Goal: Task Accomplishment & Management: Manage account settings

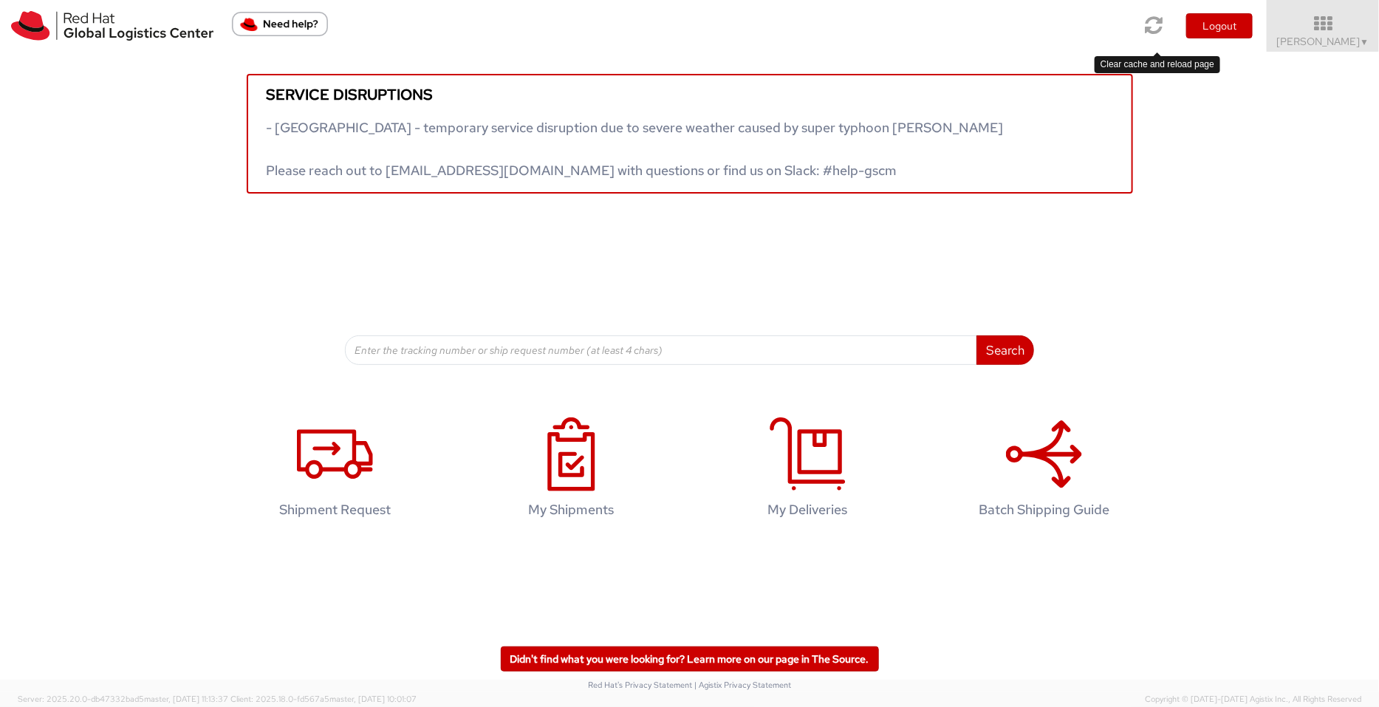
click at [1103, 25] on icon at bounding box center [1155, 25] width 18 height 21
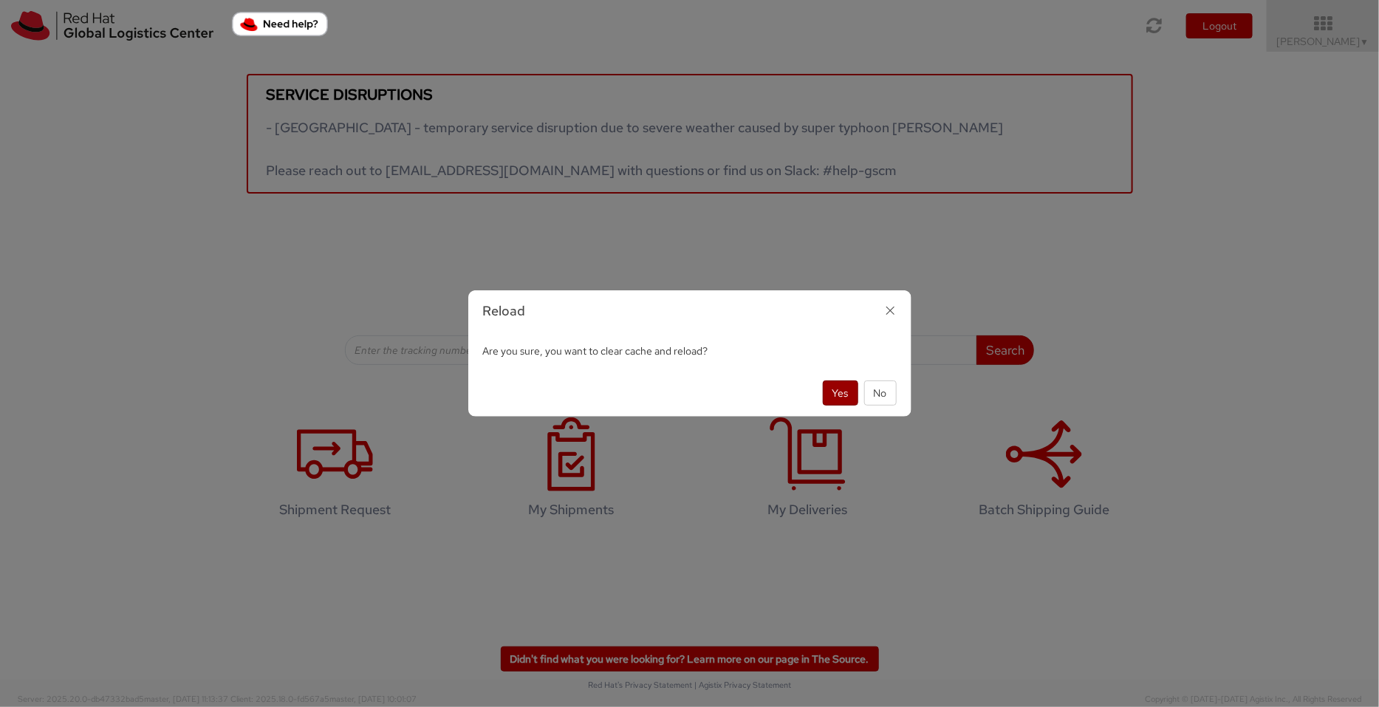
click at [835, 397] on button "Yes" at bounding box center [840, 392] width 35 height 25
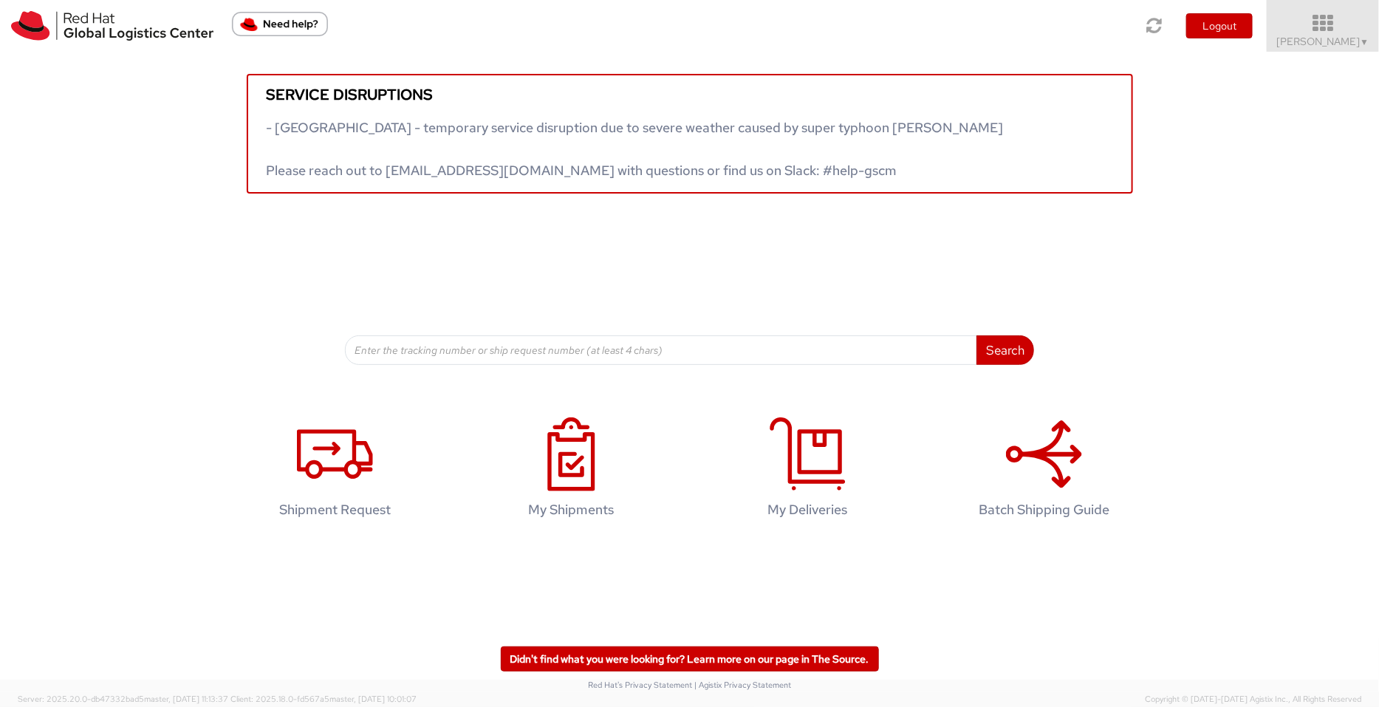
click at [1103, 49] on link "Pallav Sen Gupta ▼" at bounding box center [1323, 26] width 112 height 52
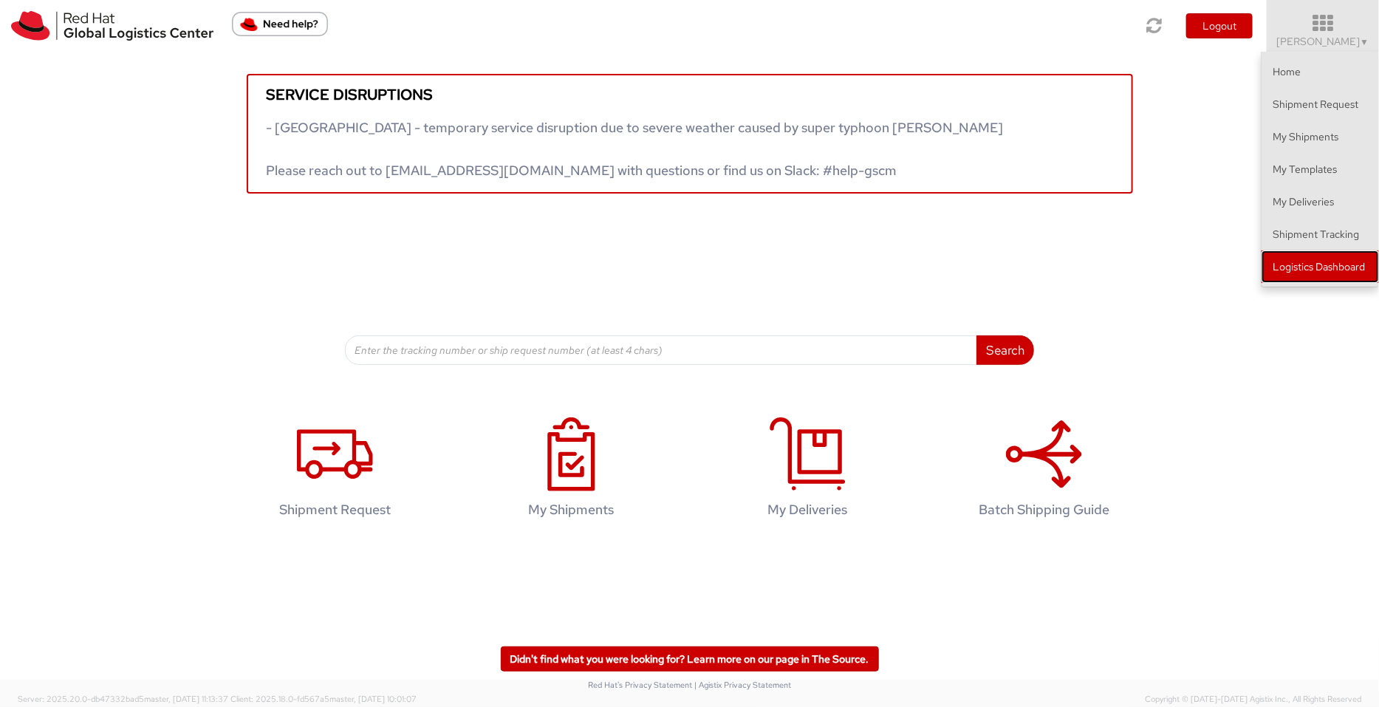
click at [1103, 268] on link "Logistics Dashboard" at bounding box center [1320, 266] width 117 height 33
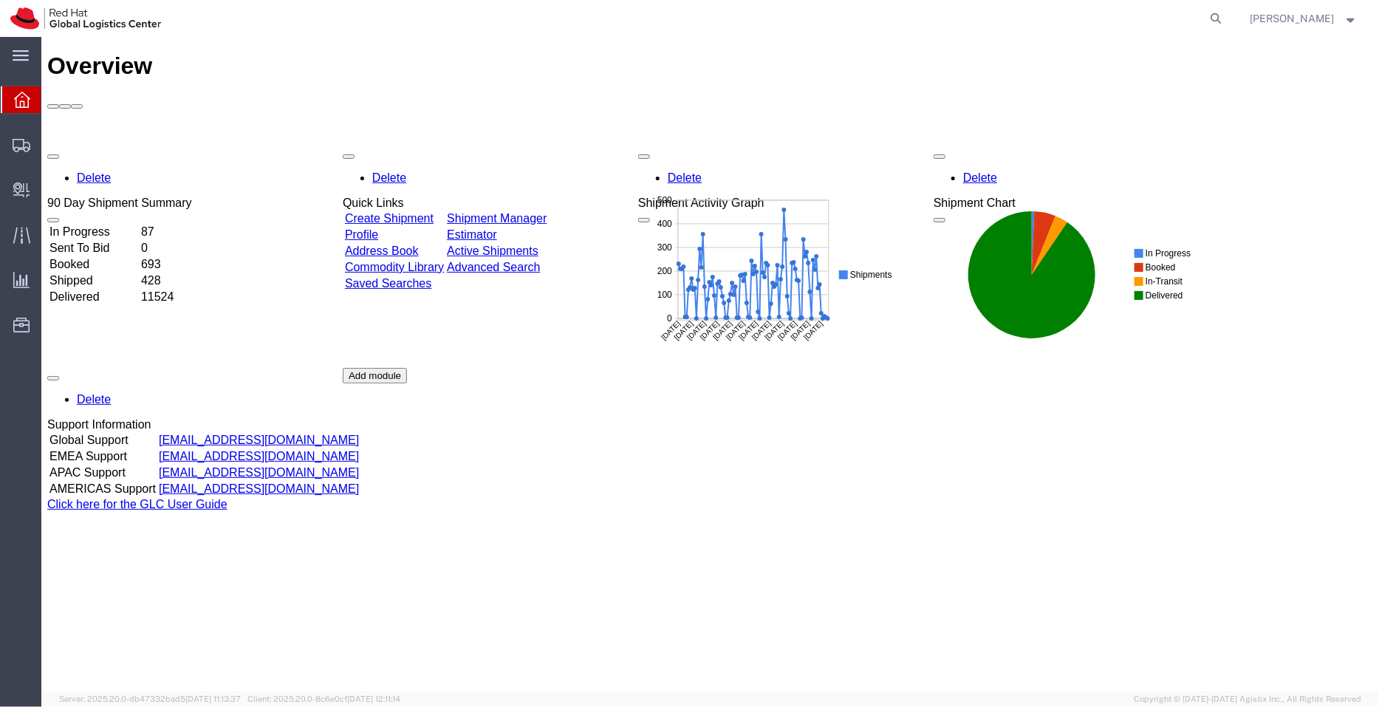
click at [546, 211] on link "Shipment Manager" at bounding box center [496, 217] width 100 height 13
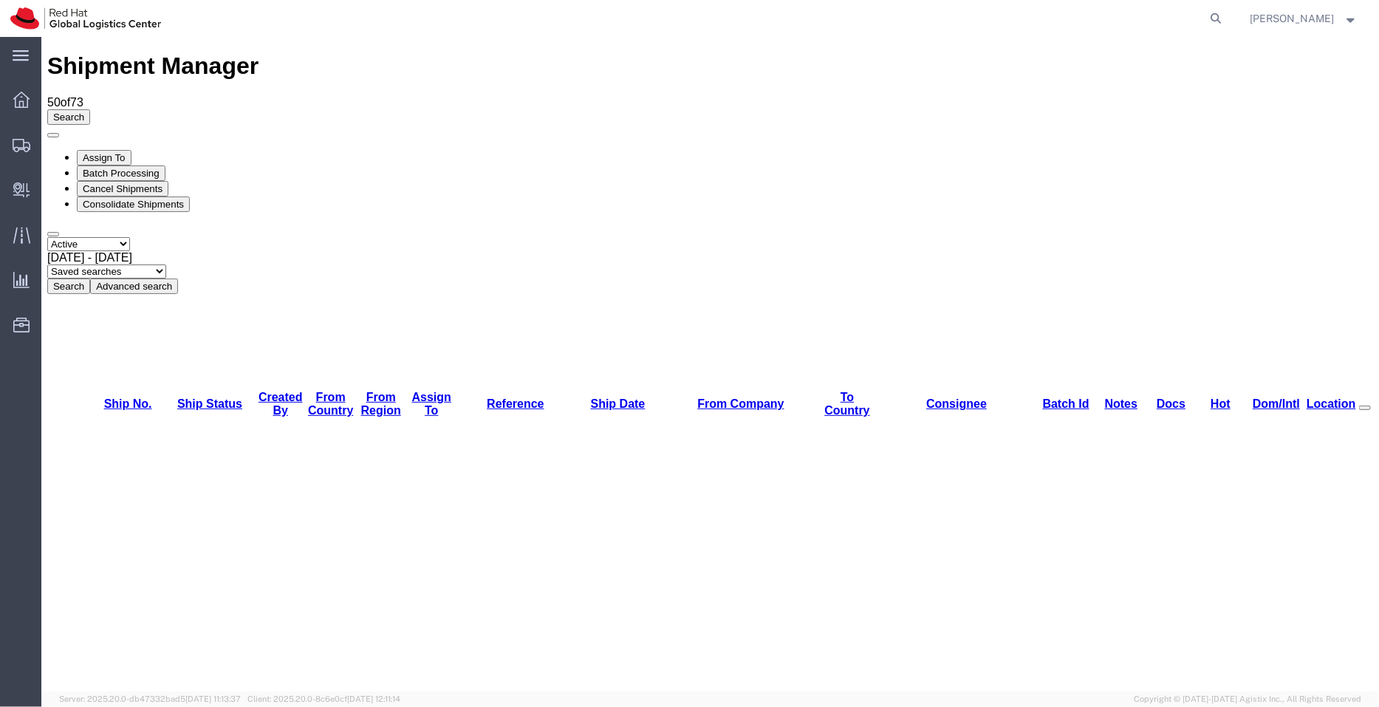
click at [165, 264] on select "Saved searches APAC EMEA [GEOGRAPHIC_DATA] [GEOGRAPHIC_DATA] - Inbounds NA/LATM" at bounding box center [106, 271] width 119 height 14
select select "APAC"
click at [165, 264] on select "Saved searches APAC EMEA [GEOGRAPHIC_DATA] [GEOGRAPHIC_DATA] - Inbounds NA/LATM" at bounding box center [106, 271] width 119 height 14
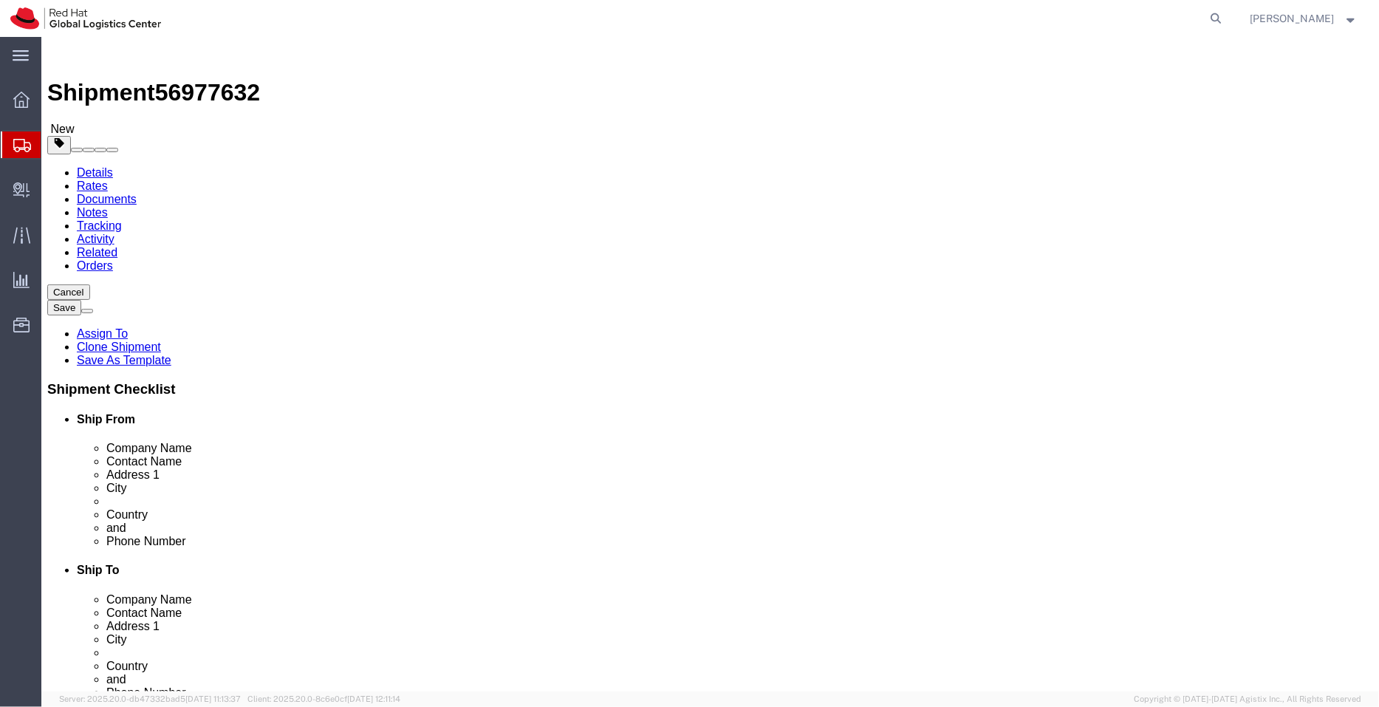
select select "51051"
select select "38006"
click link "ADDITIONAL INFORMATION"
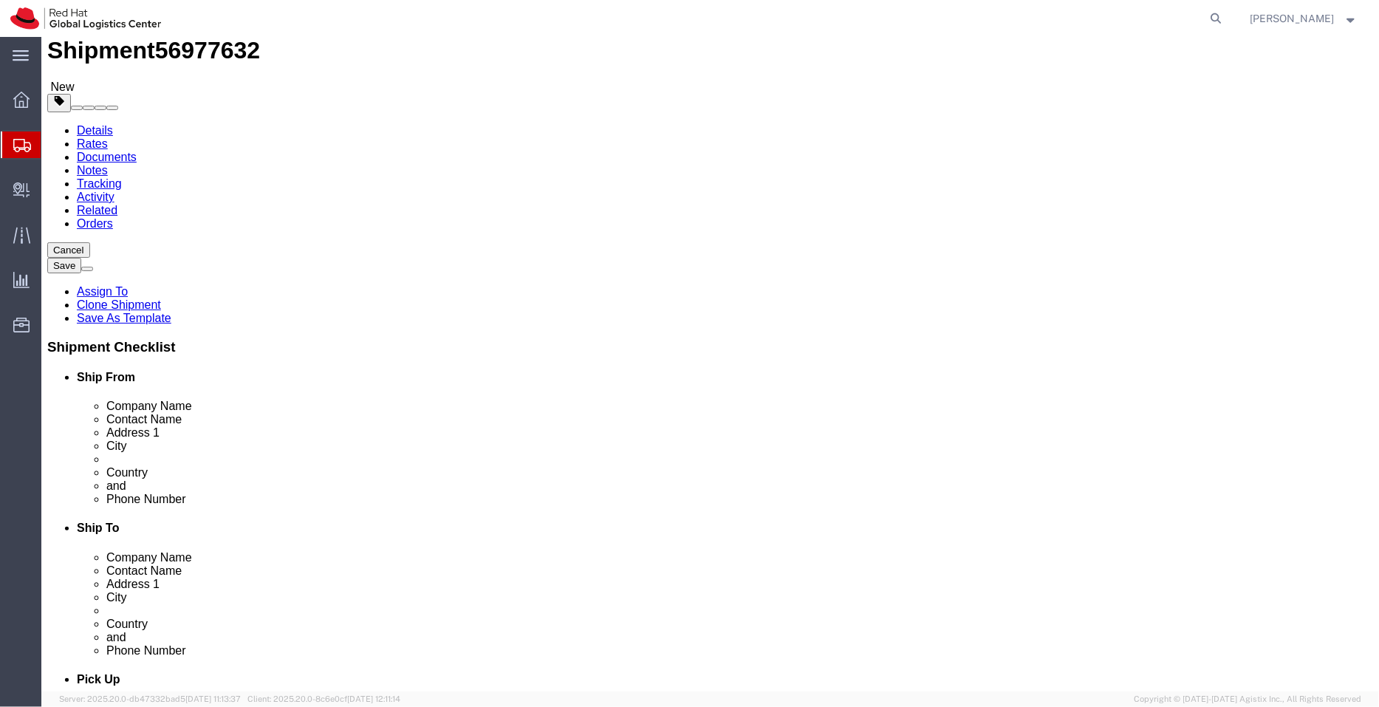
scroll to position [41, 0]
drag, startPoint x: 835, startPoint y: 493, endPoint x: 631, endPoint y: 493, distance: 203.9
click div "Email [EMAIL_ADDRESS][DOMAIN_NAME]"
checkbox input "false"
click icon
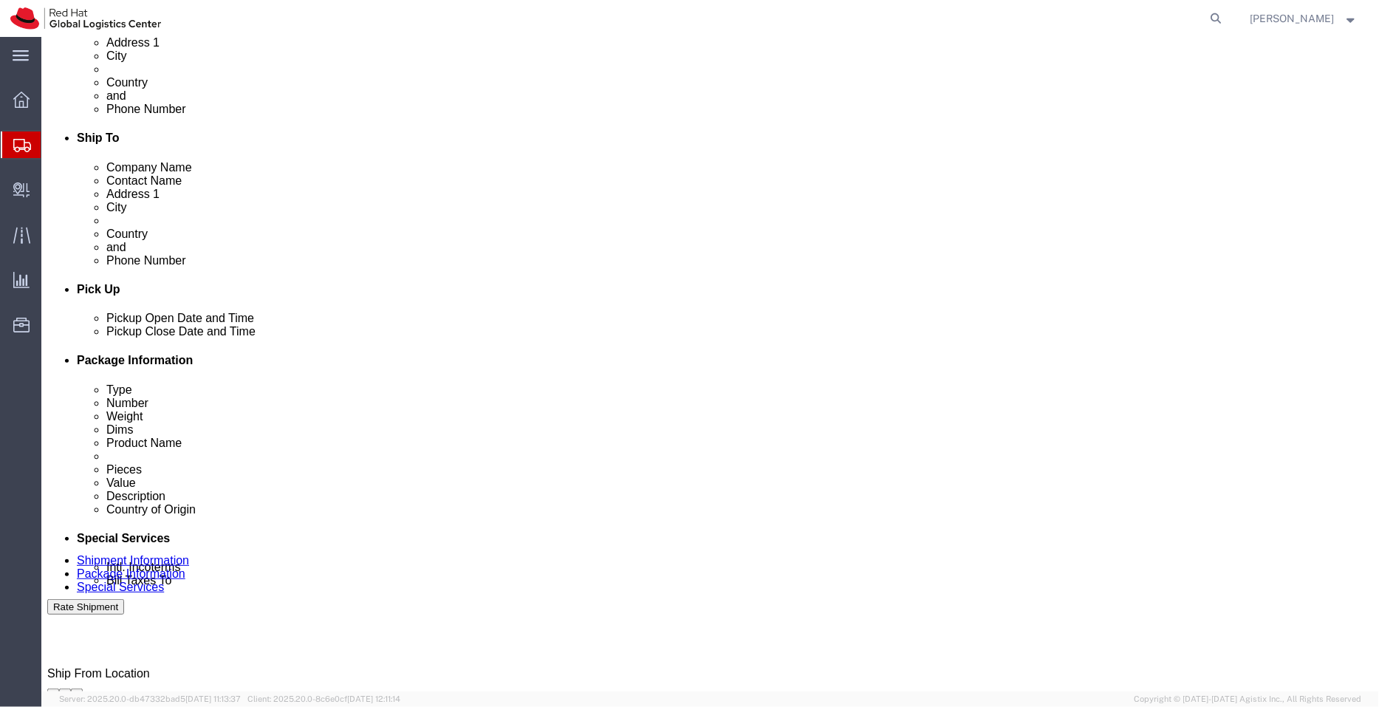
scroll to position [440, 0]
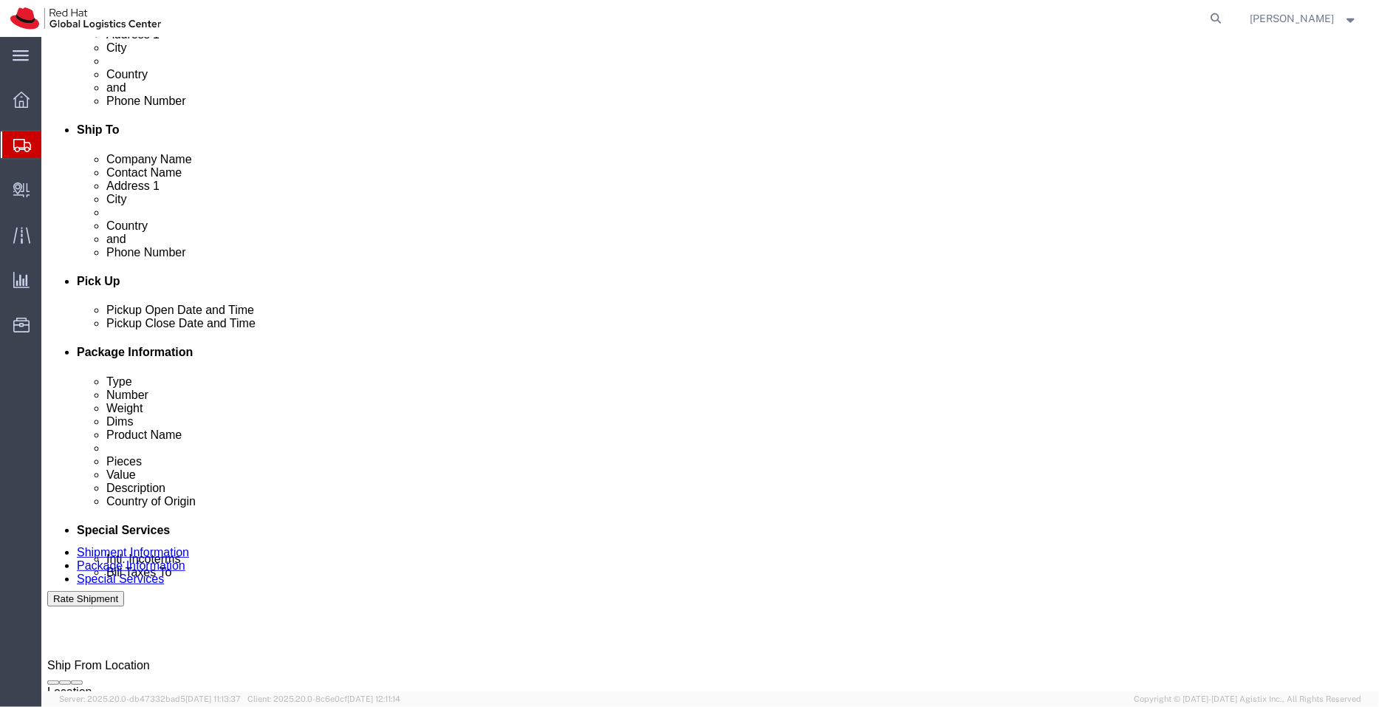
click input "text"
paste input "[EMAIL_ADDRESS][DOMAIN_NAME]"
type input "[EMAIL_ADDRESS][DOMAIN_NAME]"
type input "[EMAIL_ADDRESS][DOMAIN_NAME],[EMAIL_ADDRESS][DOMAIN_NAME],[EMAIL_ADDRESS][DOMAI…"
click icon
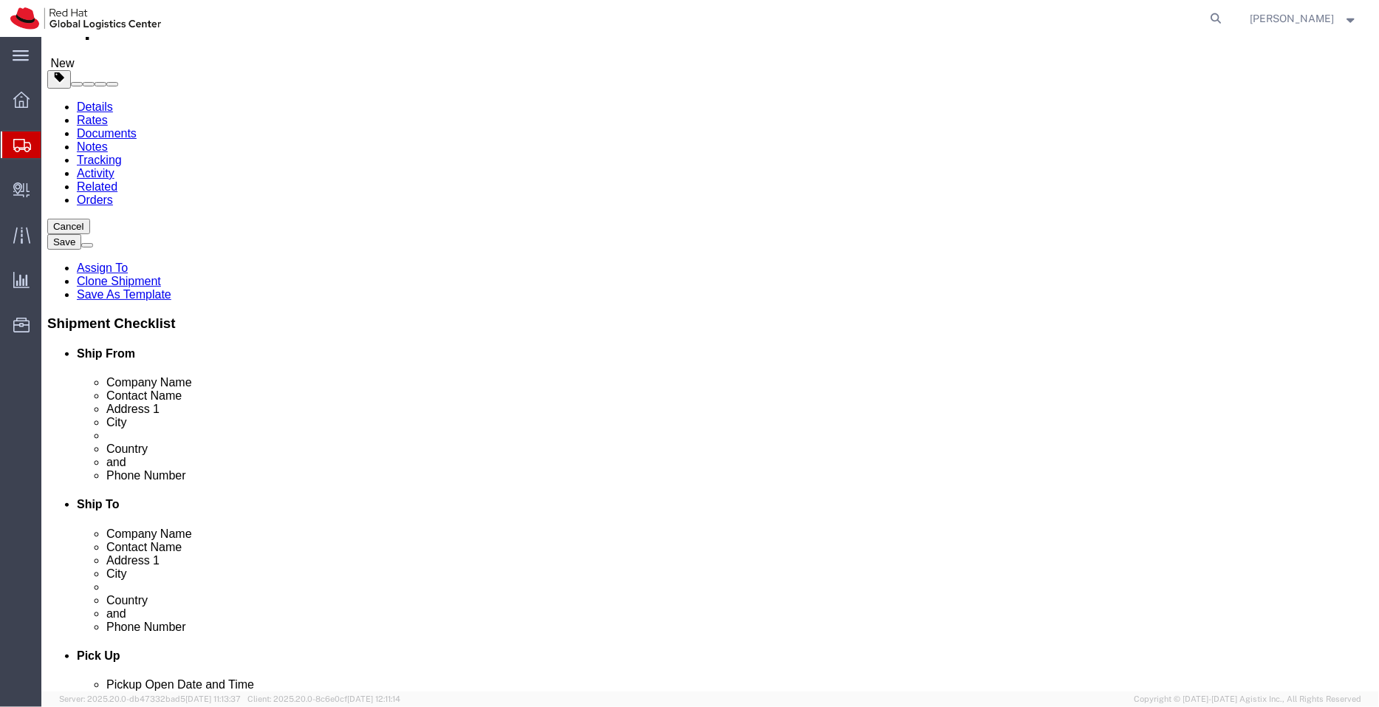
scroll to position [132, 0]
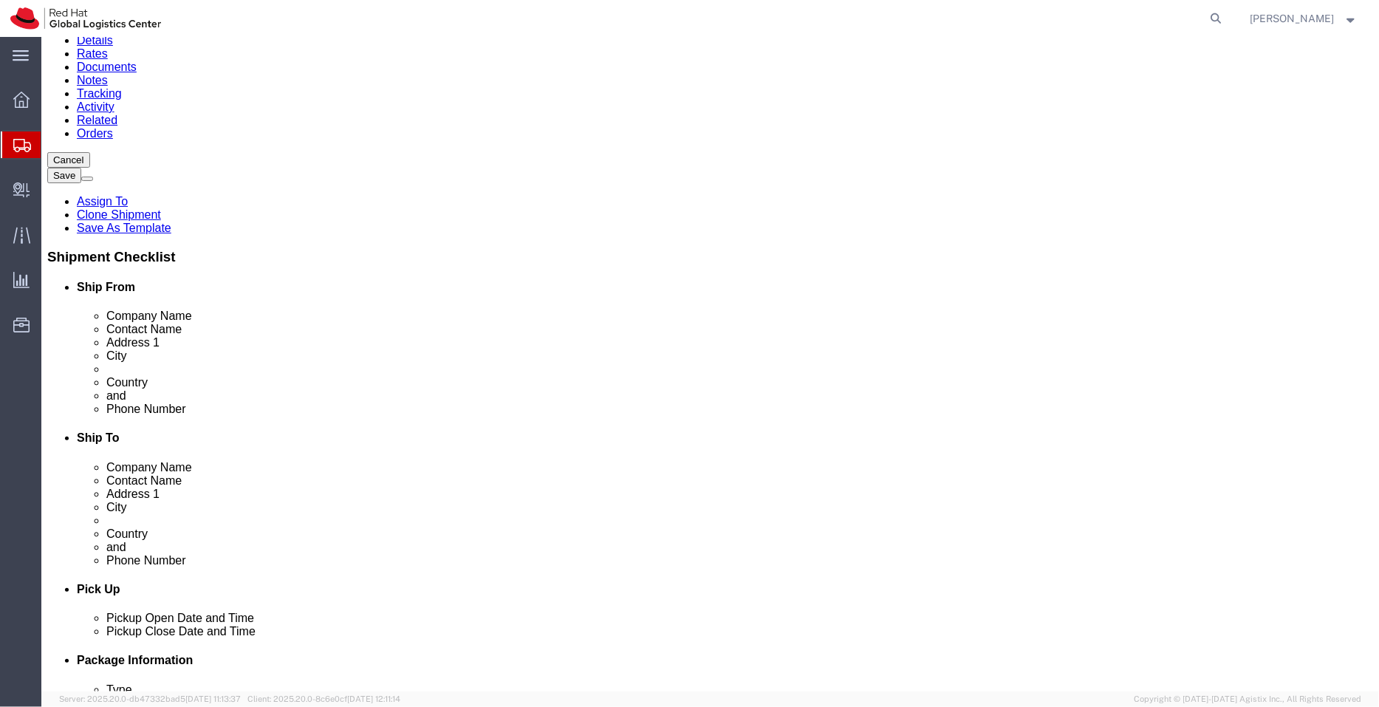
click input "text"
paste input "[EMAIL_ADDRESS][DOMAIN_NAME]"
type input "[EMAIL_ADDRESS][DOMAIN_NAME],"
checkbox input "true"
paste input "[EMAIL_ADDRESS][DOMAIN_NAME]"
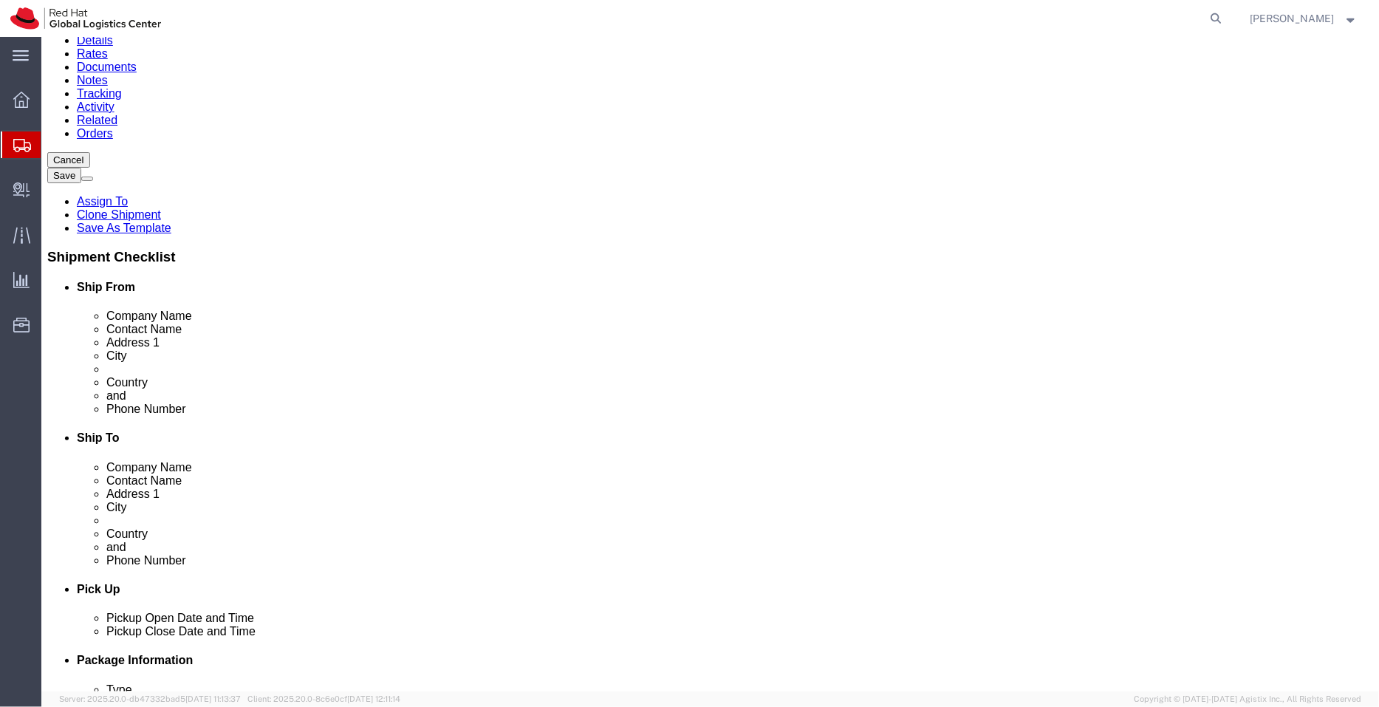
type input "[EMAIL_ADDRESS][DOMAIN_NAME],[EMAIL_ADDRESS][DOMAIN_NAME]"
click link "ADDITIONAL INFORMATION"
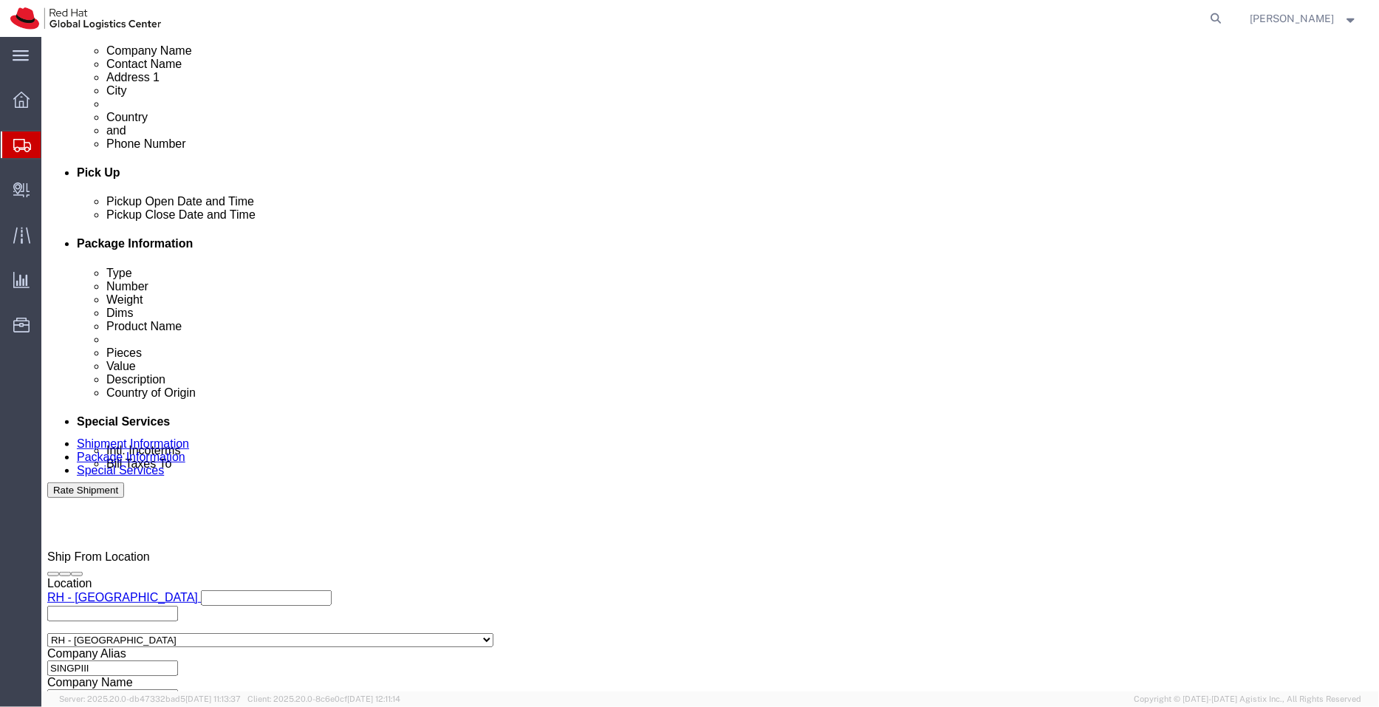
scroll to position [551, 0]
click div "[DATE] 10:40 AM"
type input "3:00 PM"
click button "Apply"
click icon
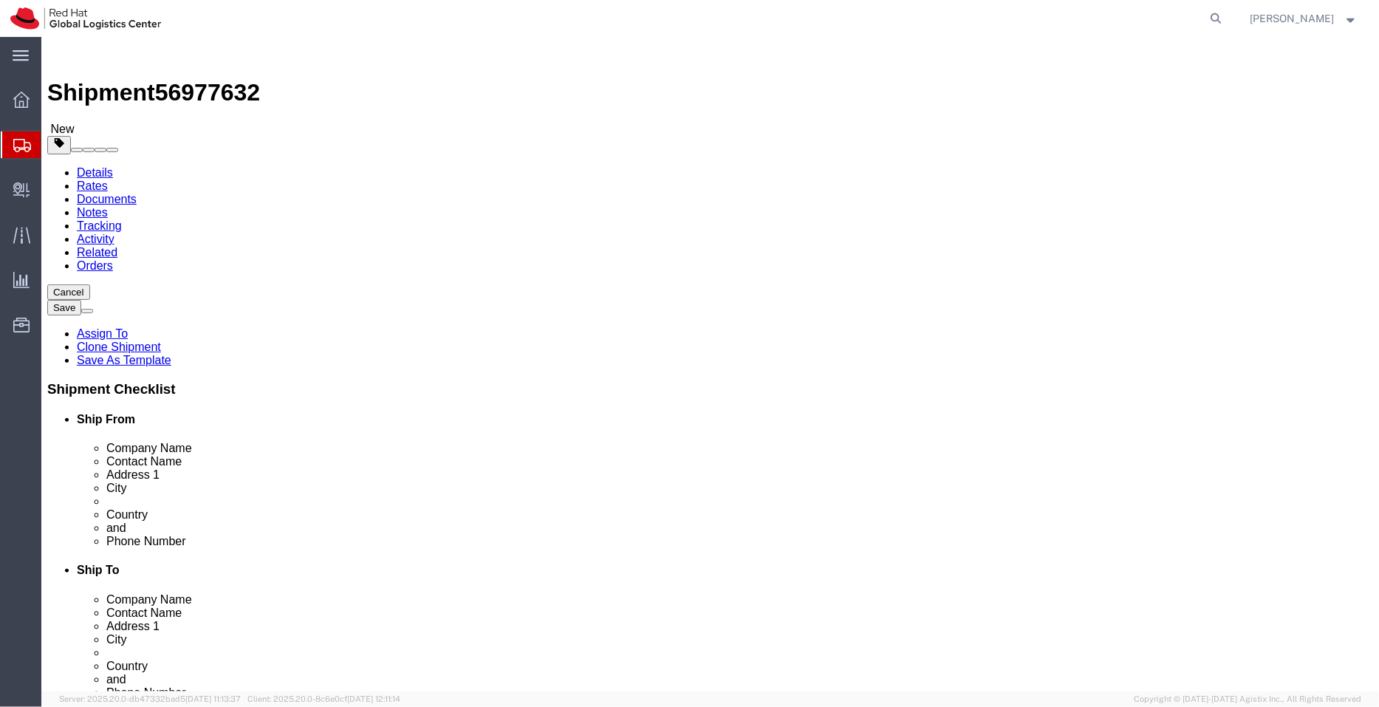
click link "Documents"
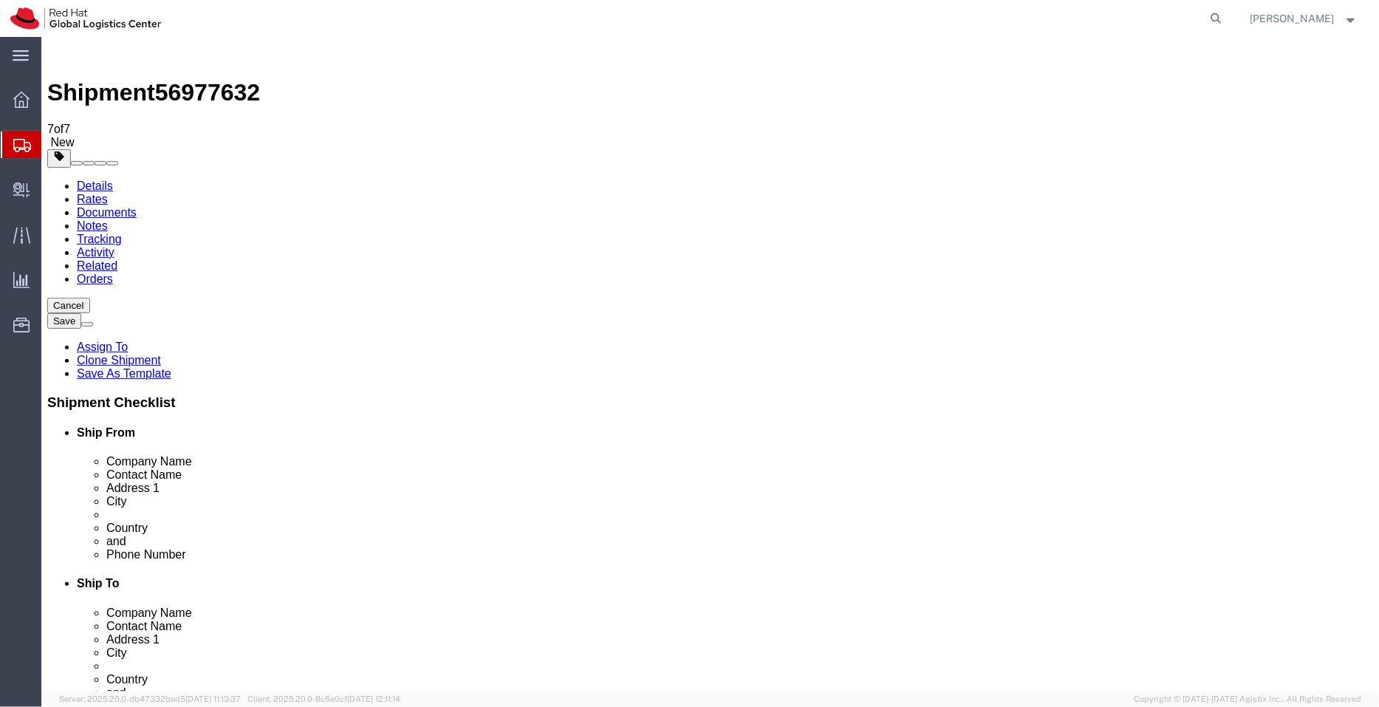
click at [94, 179] on link "Details" at bounding box center [94, 185] width 36 height 13
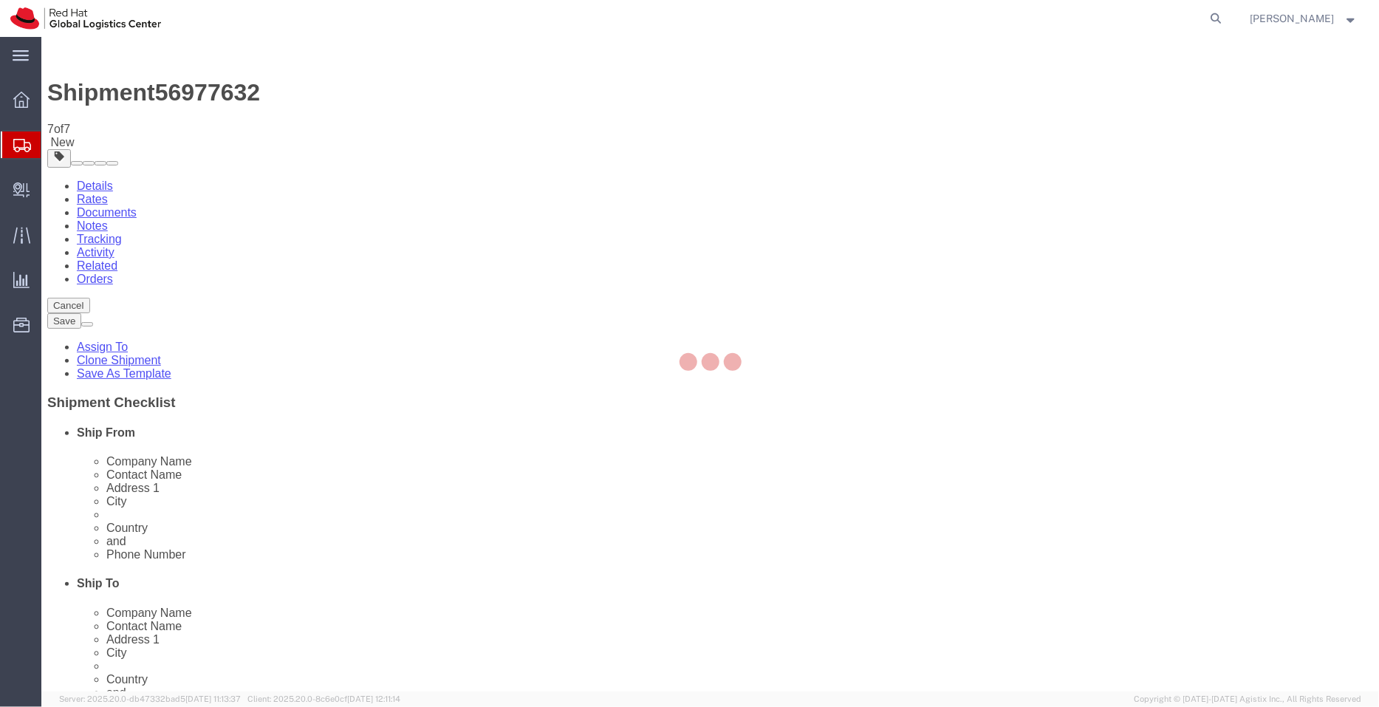
select select "51051"
select select "38006"
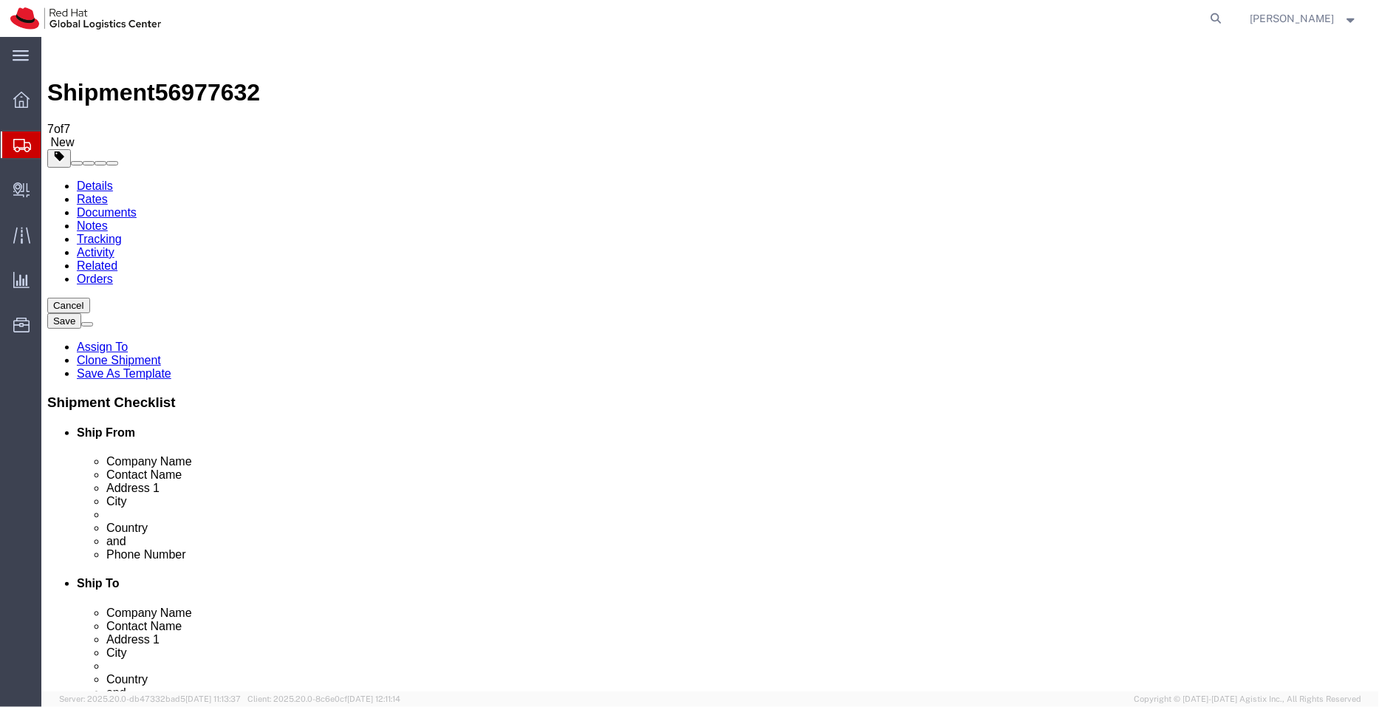
click link "Package Information"
click dd "4.00 Each"
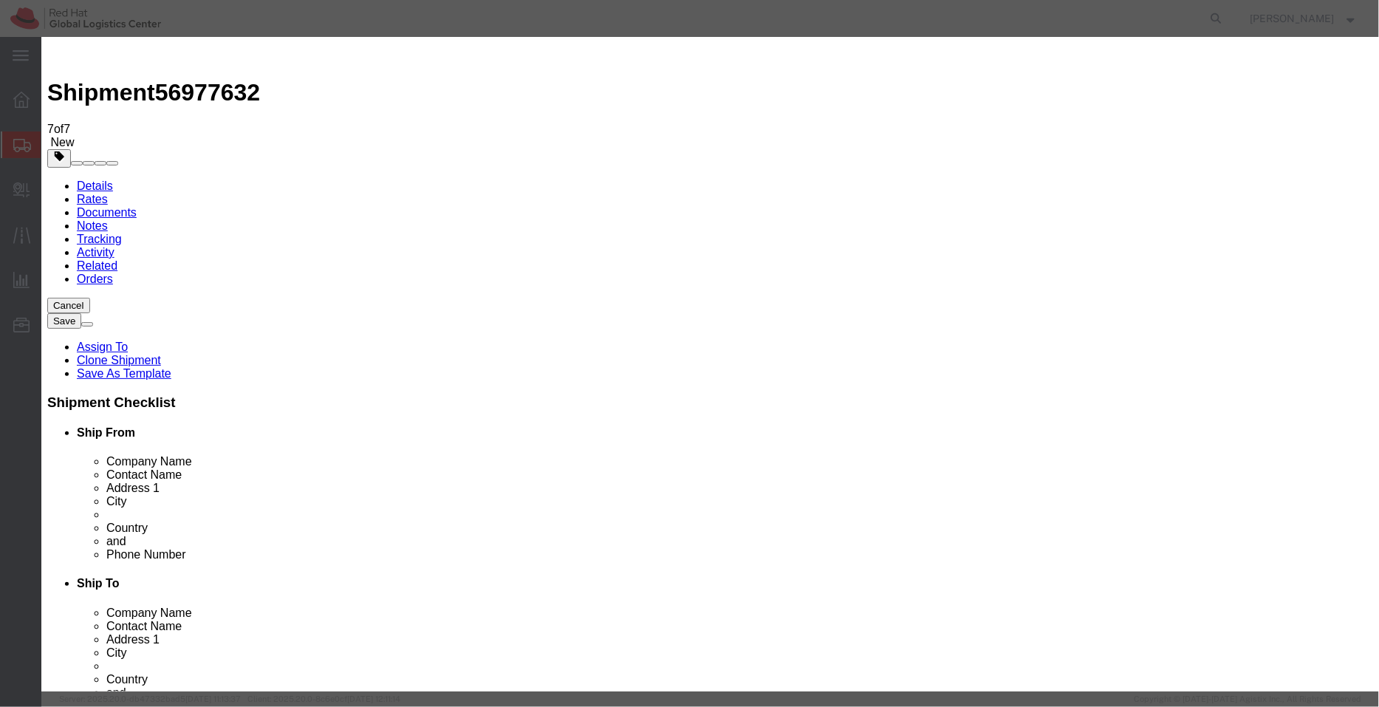
click input "4.00"
type input "4"
type input "1"
type input "118"
click div "Commodity library"
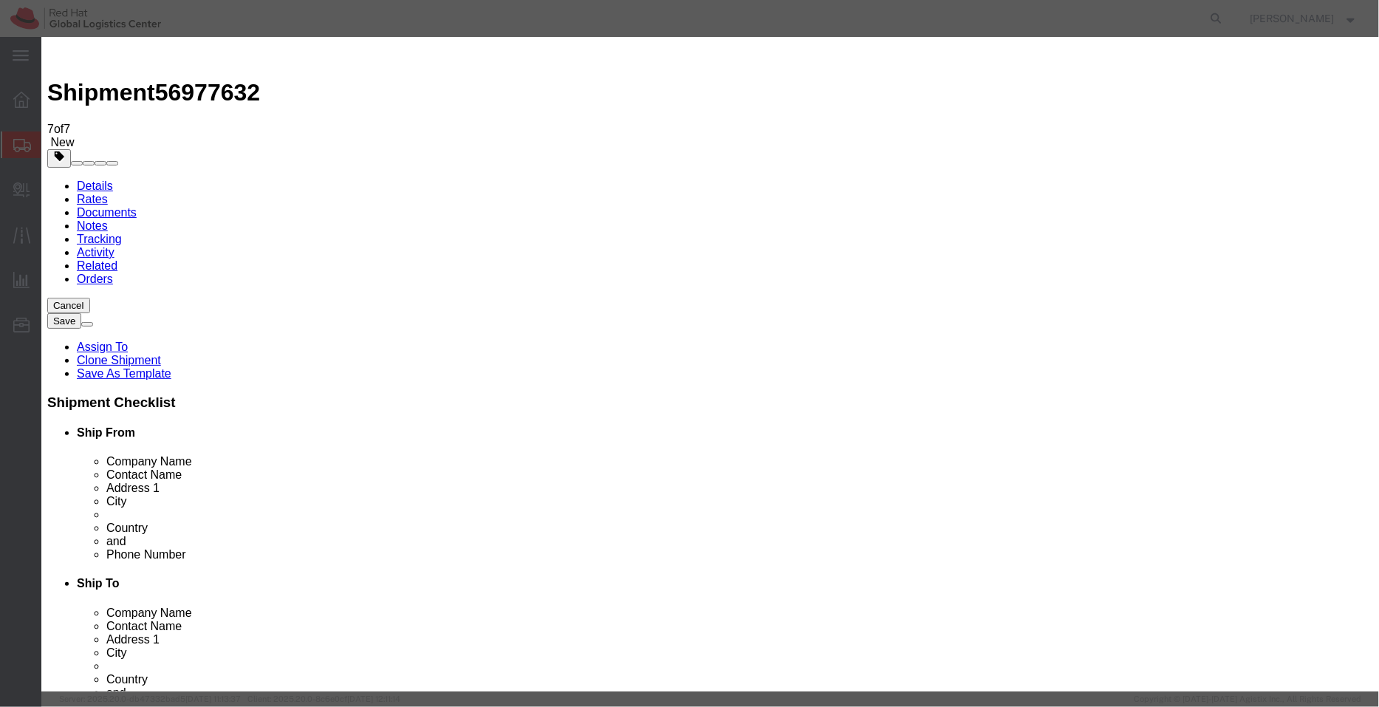
click input "1"
type input "4"
type input "472"
click div "Pieces : This field is required. Commodity library Product Name Awards Pieces 4…"
click textarea
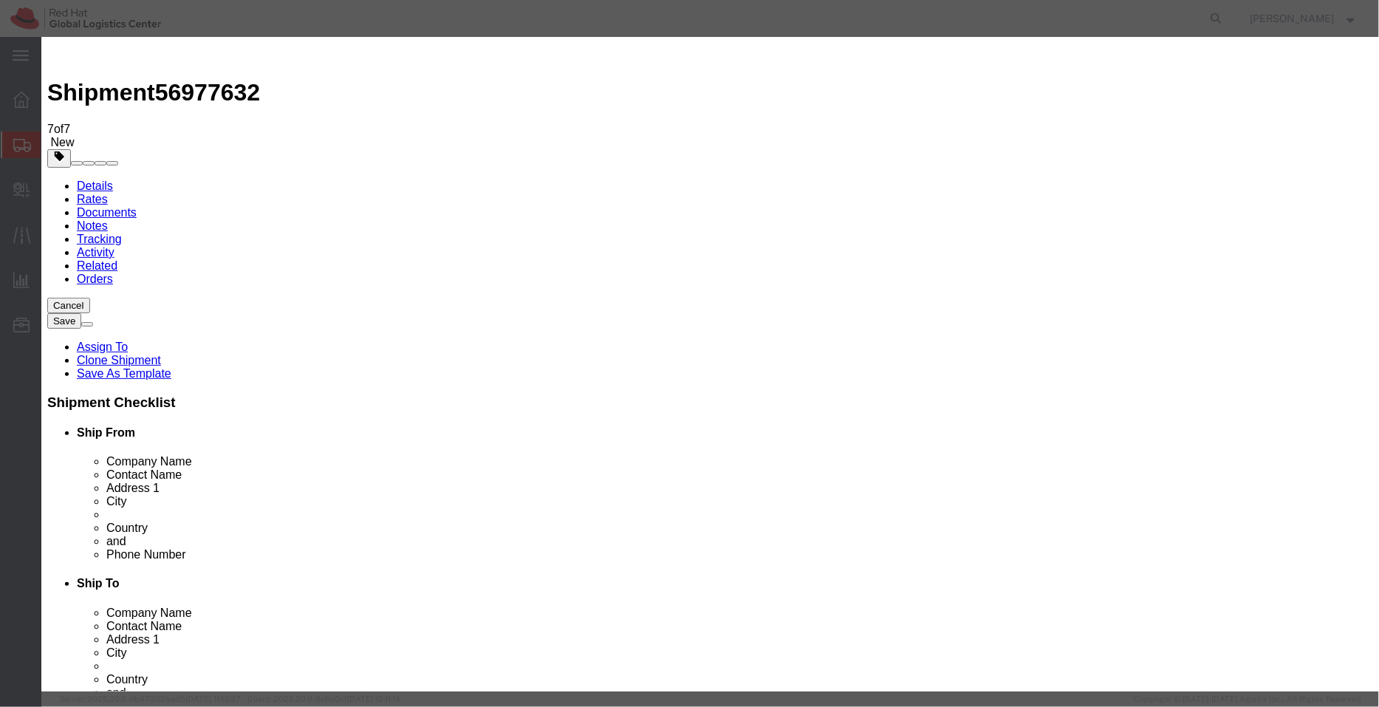
type textarea "Crystal (Gift - not for resale, value for customs purpose only)"
type input "8306212000"
click button "Save & Close"
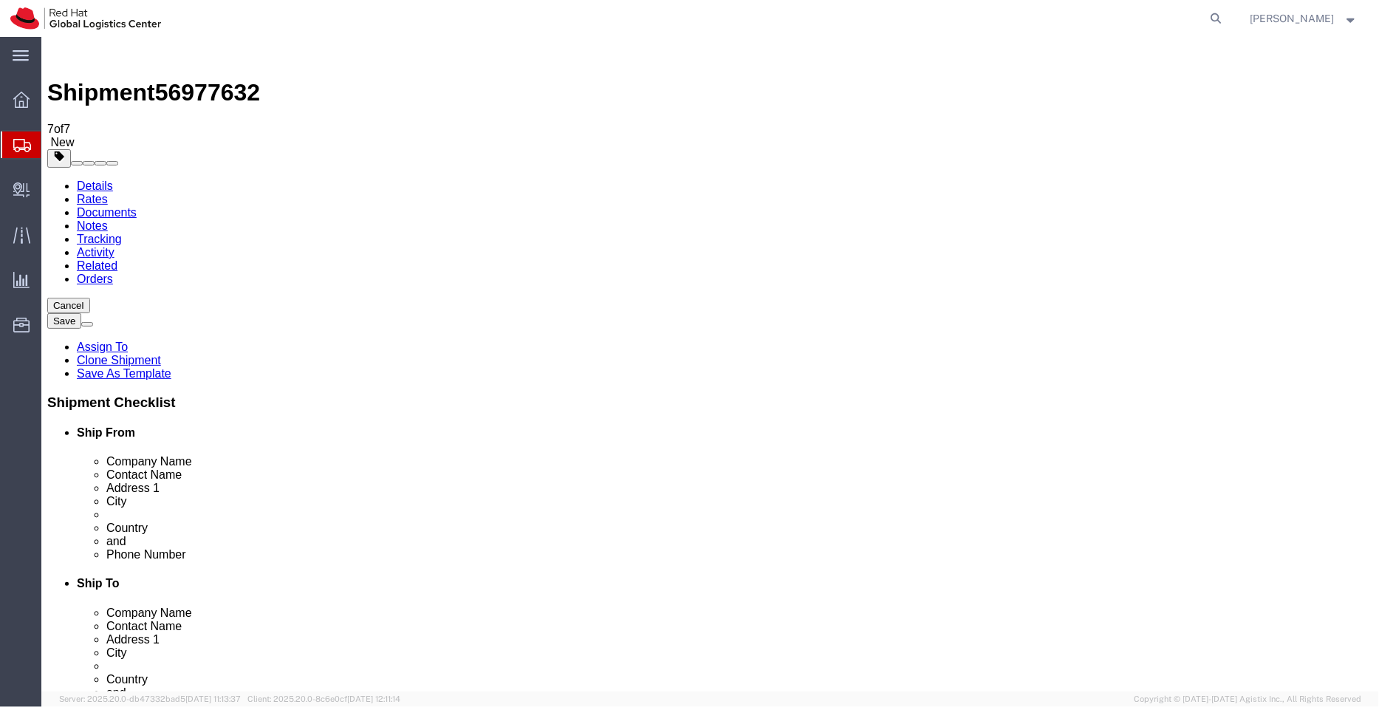
click icon
click select "Select Free of Charge Free of Cost NET 30 NET 45 NET 60 See Comment"
select select "FREE_OF_COST"
click select "Select Free of Charge Free of Cost NET 30 NET 45 NET 60 See Comment"
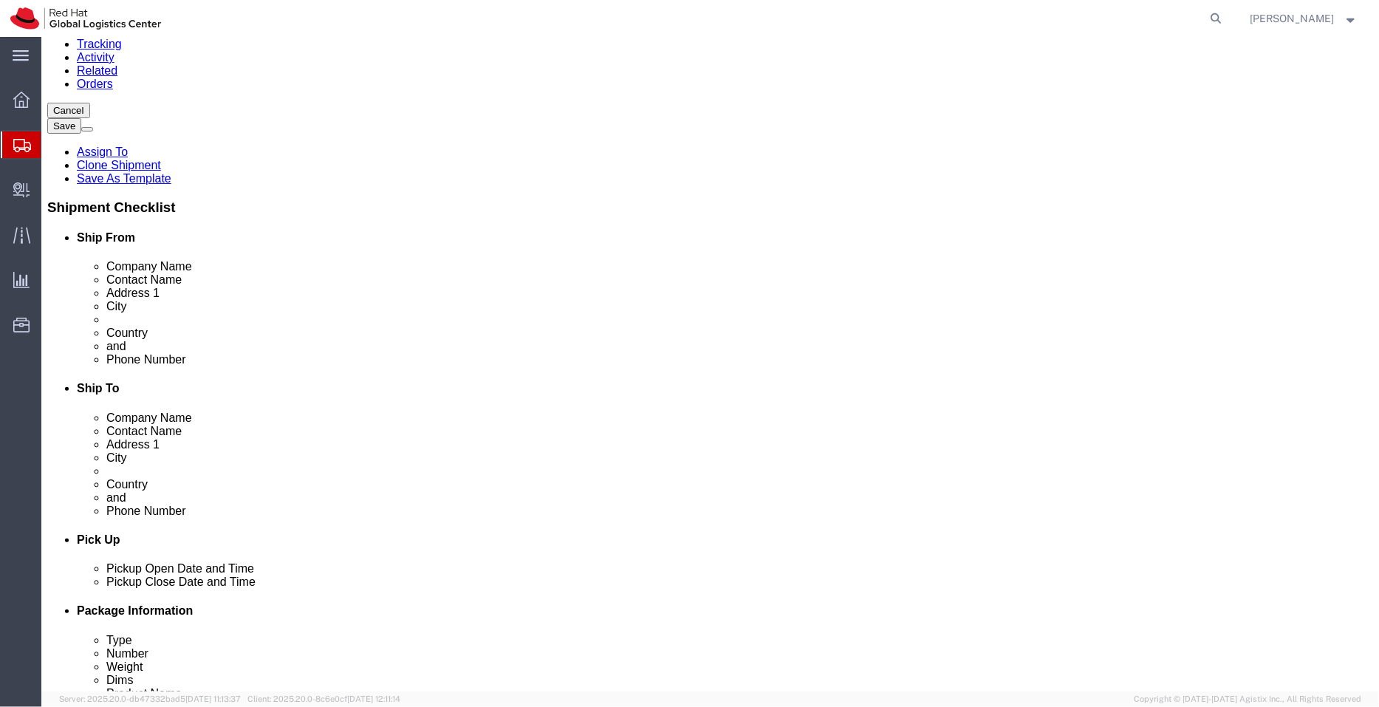
scroll to position [209, 0]
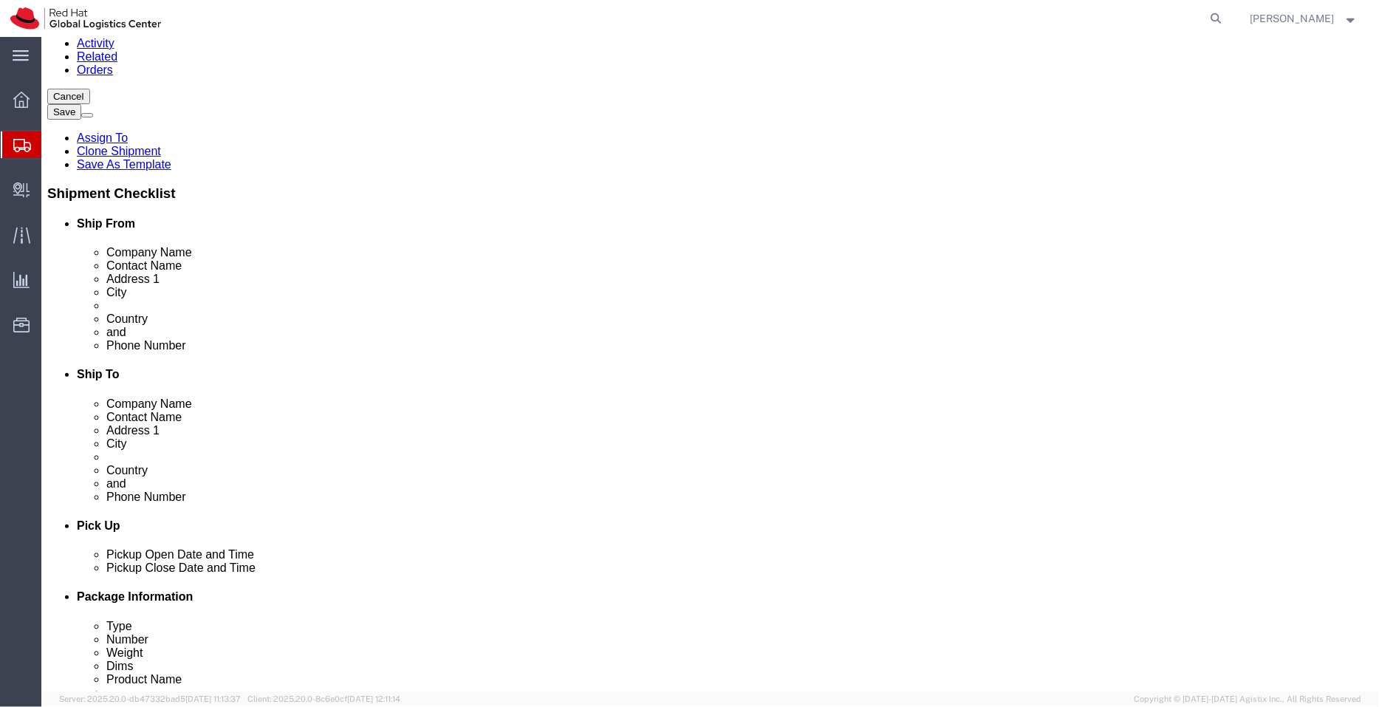
click select "Select Gift Personal Effects Repair/Warranty Return Sample Sold Temporary/Not S…"
select select "GIFT"
click select "Select Gift Personal Effects Repair/Warranty Return Sample Sold Temporary/Not S…"
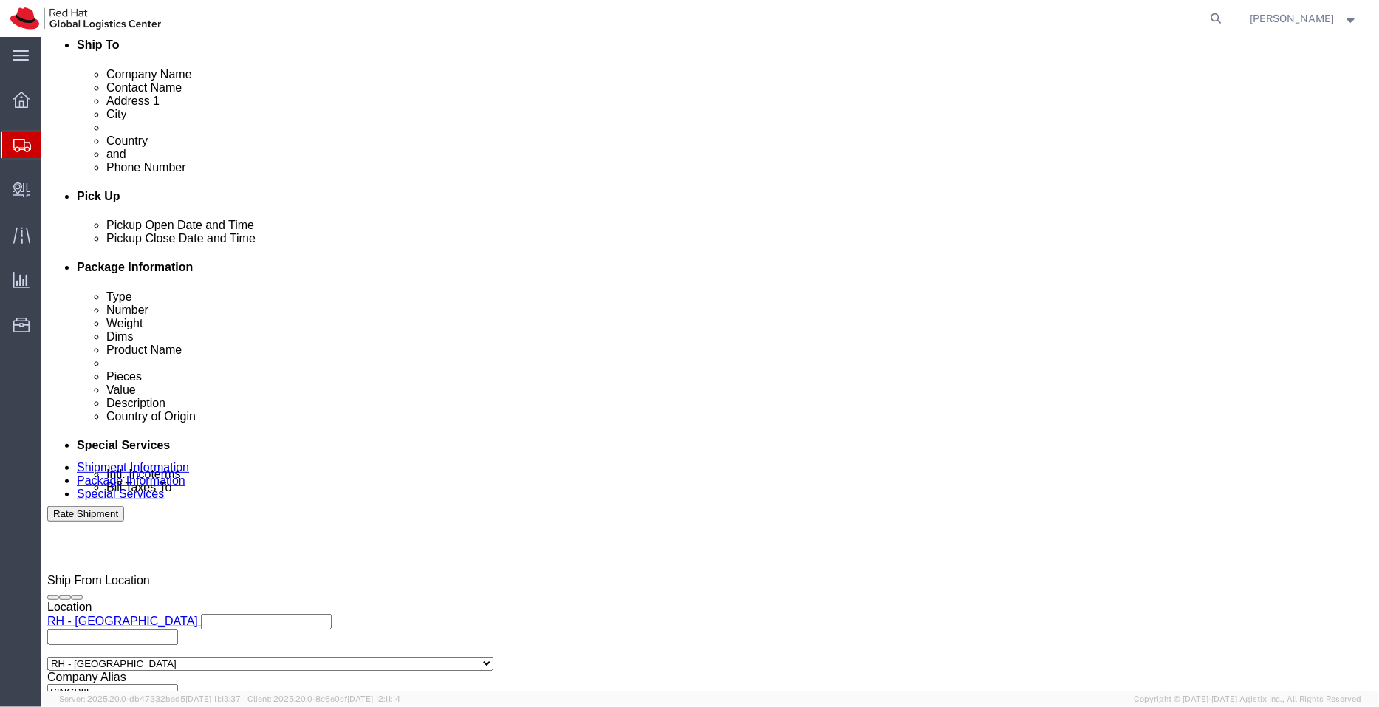
scroll to position [541, 0]
click textarea
paste textarea "Crystal Plaque"
type textarea "Crystal Plaques"
click icon
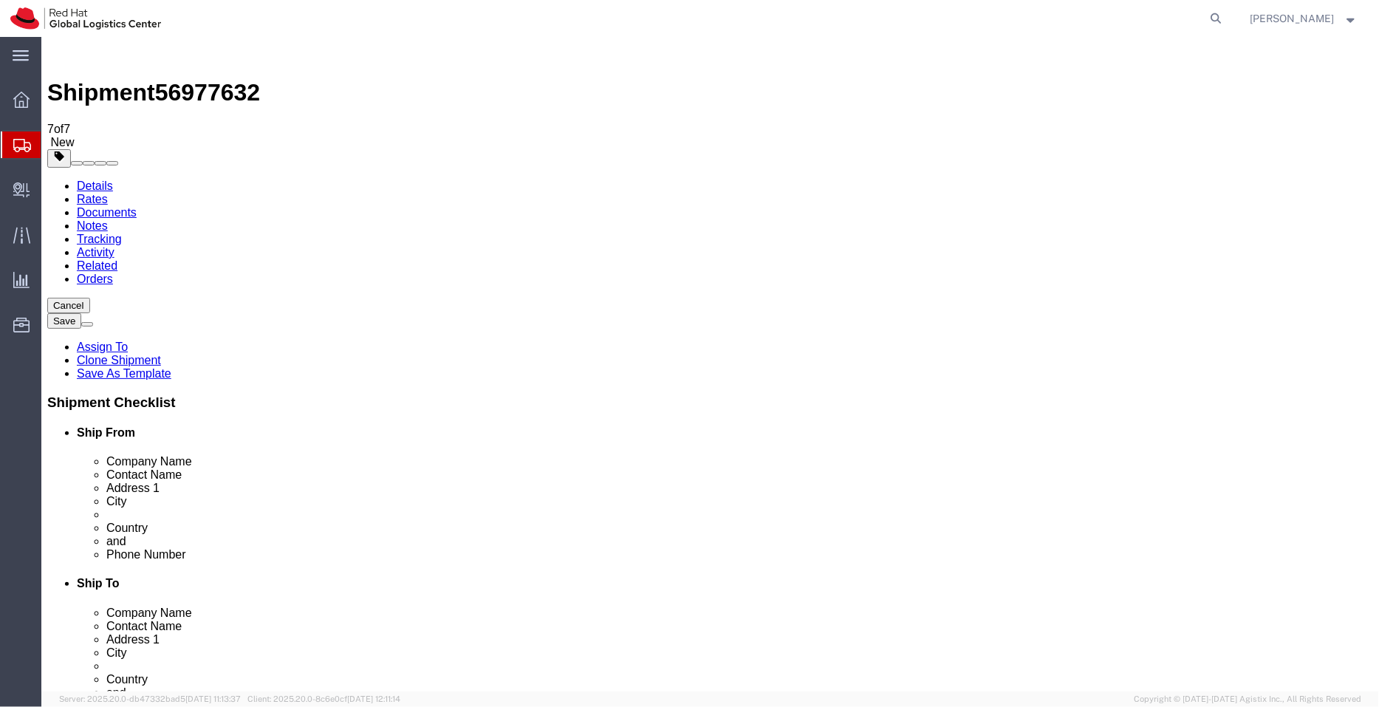
click dd "472.00 SGD"
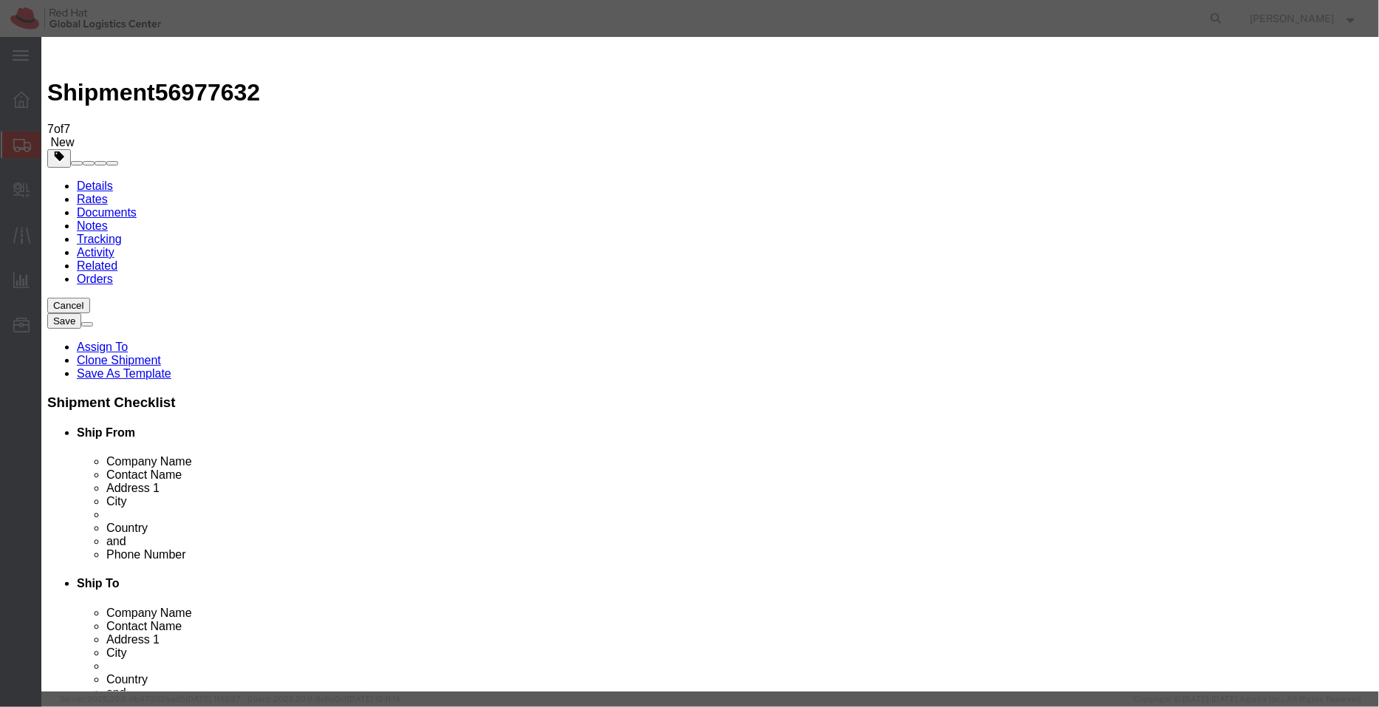
drag, startPoint x: 846, startPoint y: 112, endPoint x: 804, endPoint y: 112, distance: 42.1
click div "Crystal (Gift - not for resale, value for customs purpose only)"
paste textarea "Plaque"
type textarea "Crystal Plaque (Gift - not for resale, value for customs purpose only)"
click button "Save & Close"
